Goal: Find specific page/section

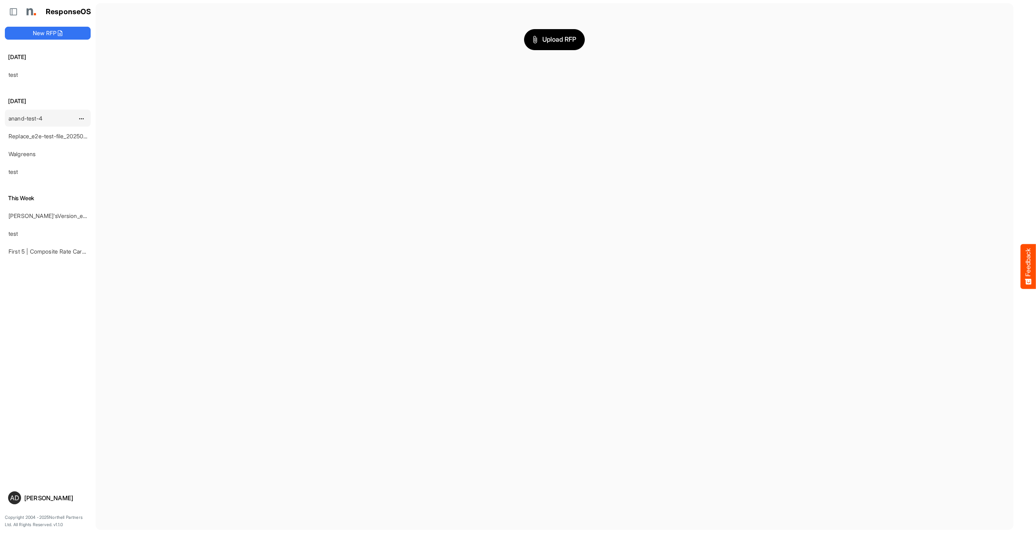
click at [49, 117] on div "anand-test-4" at bounding box center [41, 118] width 72 height 16
click at [12, 72] on link "test" at bounding box center [13, 74] width 10 height 7
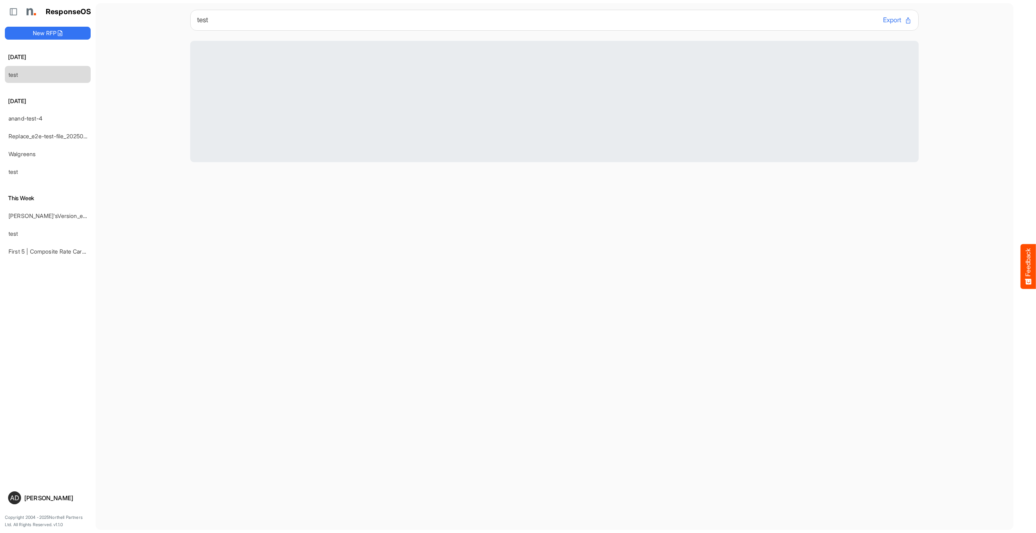
click at [249, 281] on main "test Export" at bounding box center [554, 266] width 918 height 527
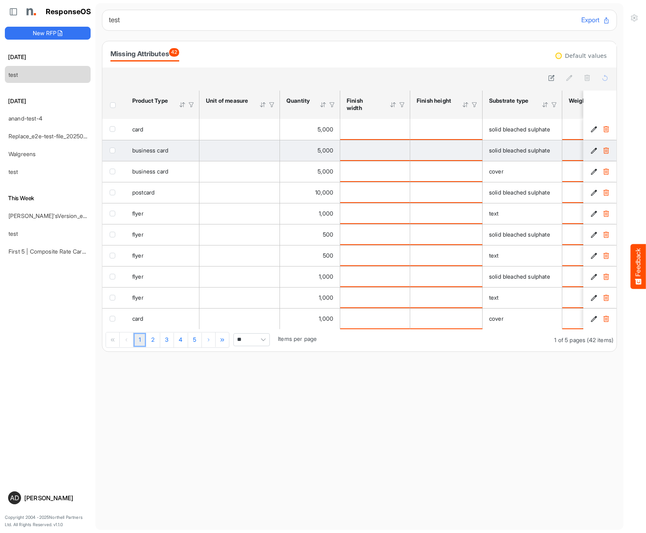
scroll to position [0, 80]
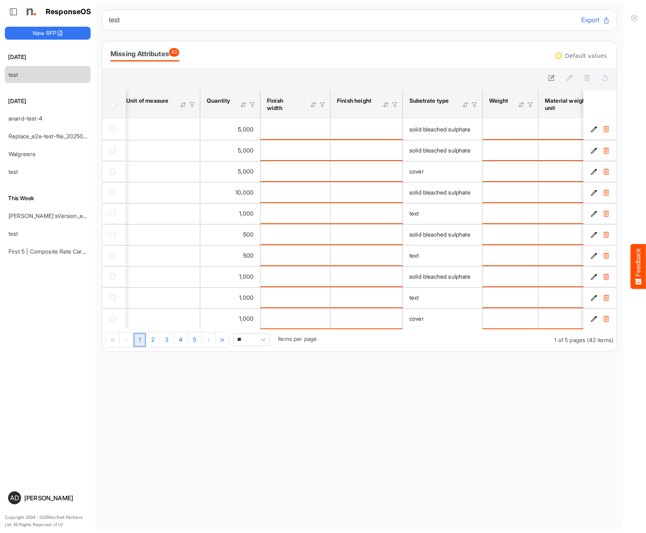
click at [466, 104] on div at bounding box center [465, 104] width 7 height 7
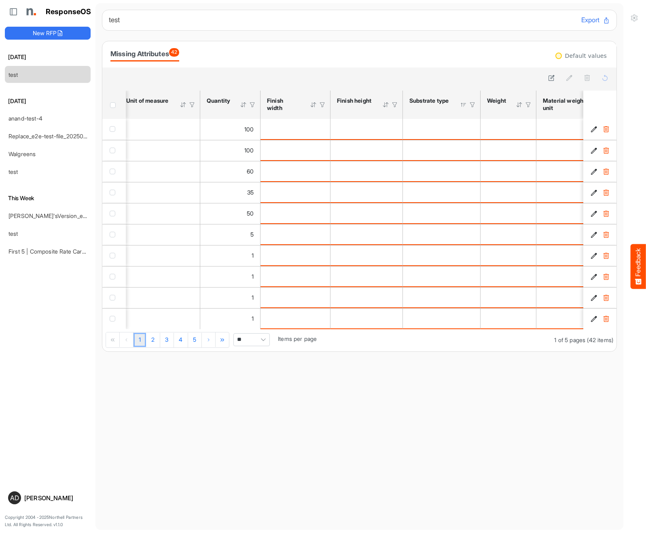
click at [466, 104] on div at bounding box center [463, 104] width 7 height 7
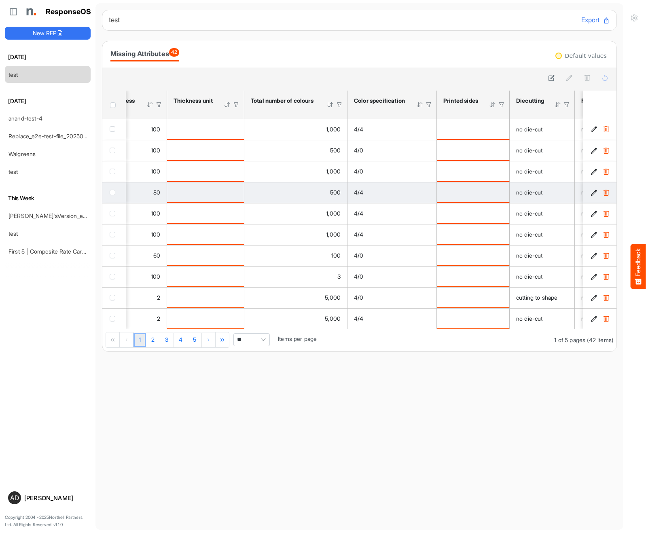
scroll to position [0, 0]
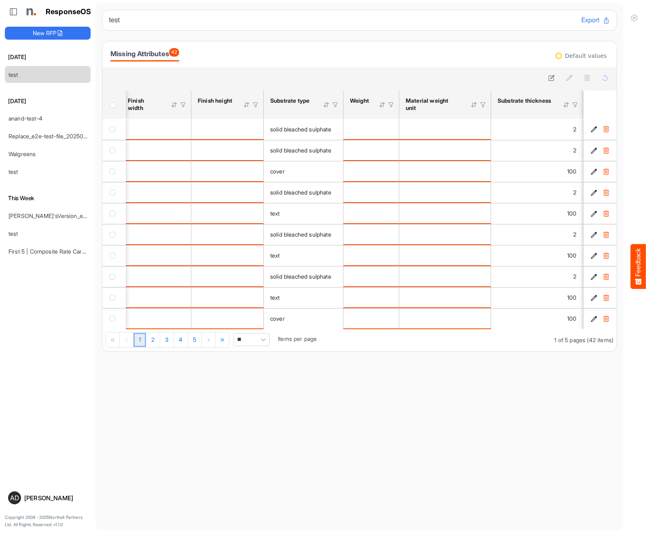
click at [336, 106] on div at bounding box center [335, 104] width 7 height 7
click at [303, 124] on div at bounding box center [287, 122] width 90 height 12
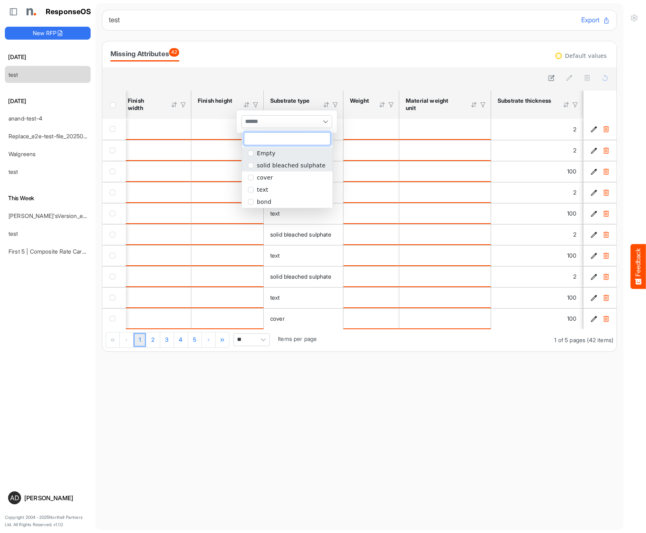
click at [288, 167] on span "solid bleached sulphate" at bounding box center [291, 165] width 69 height 6
click at [322, 23] on h6 "test" at bounding box center [342, 20] width 466 height 7
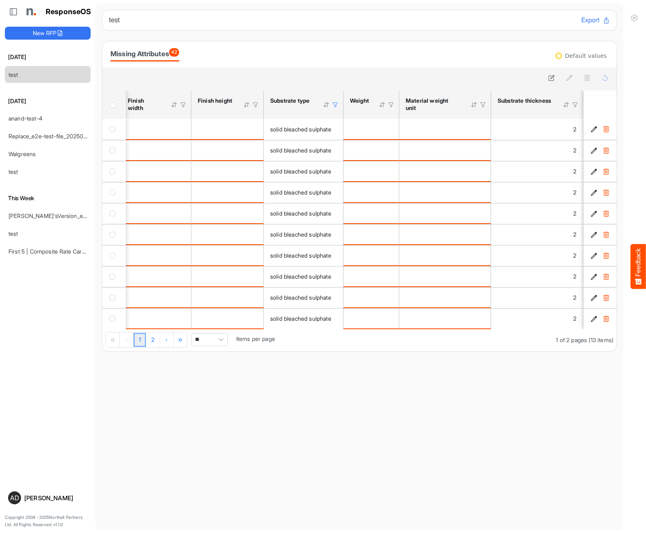
click at [337, 105] on div at bounding box center [335, 104] width 7 height 7
click at [320, 69] on div at bounding box center [359, 79] width 514 height 23
